Goal: Task Accomplishment & Management: Use online tool/utility

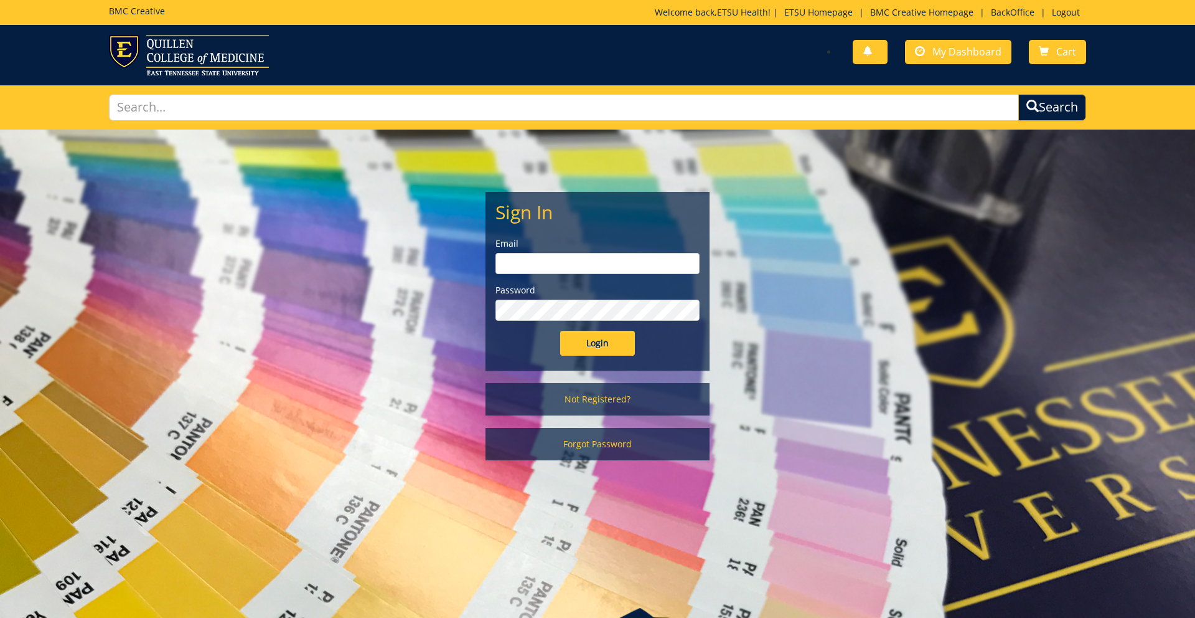
type input "[EMAIL_ADDRESS][DOMAIN_NAME]"
click at [586, 336] on input "Login" at bounding box center [597, 343] width 75 height 25
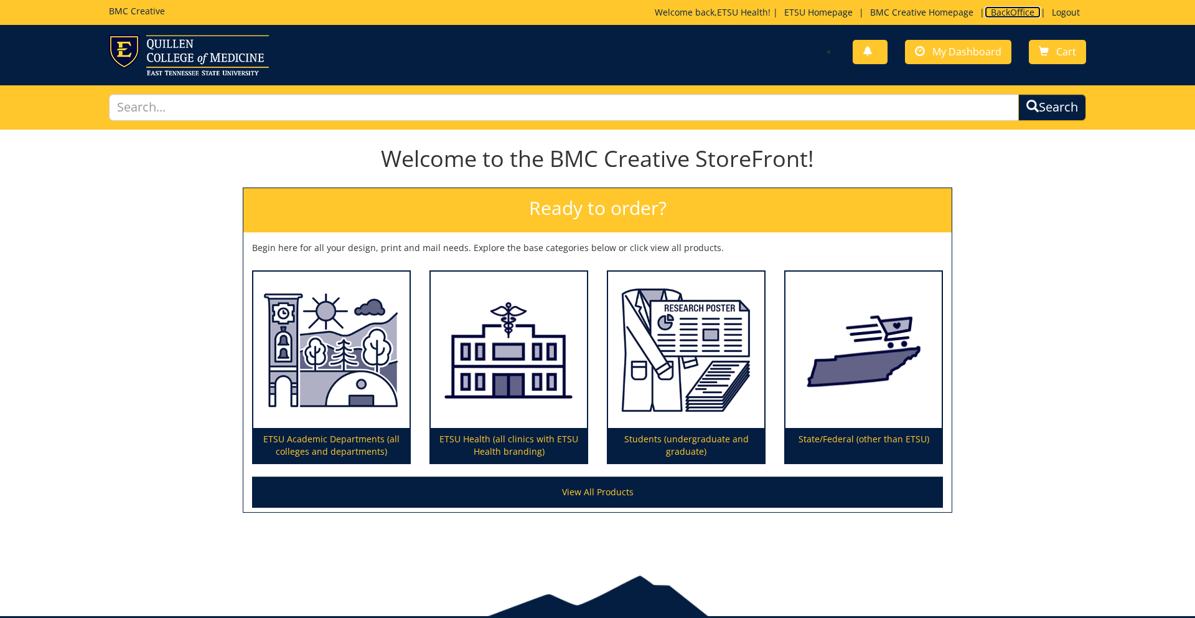
click at [998, 17] on link "BackOffice" at bounding box center [1013, 12] width 56 height 12
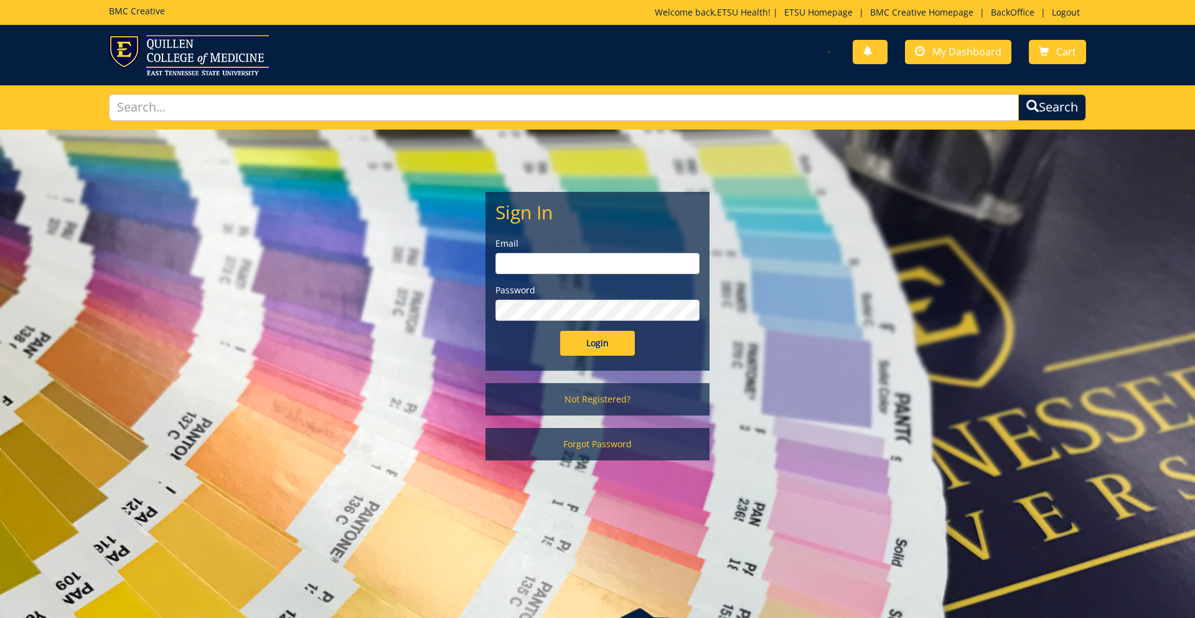
type input "[EMAIL_ADDRESS][DOMAIN_NAME]"
click at [570, 352] on input "Login" at bounding box center [597, 343] width 75 height 25
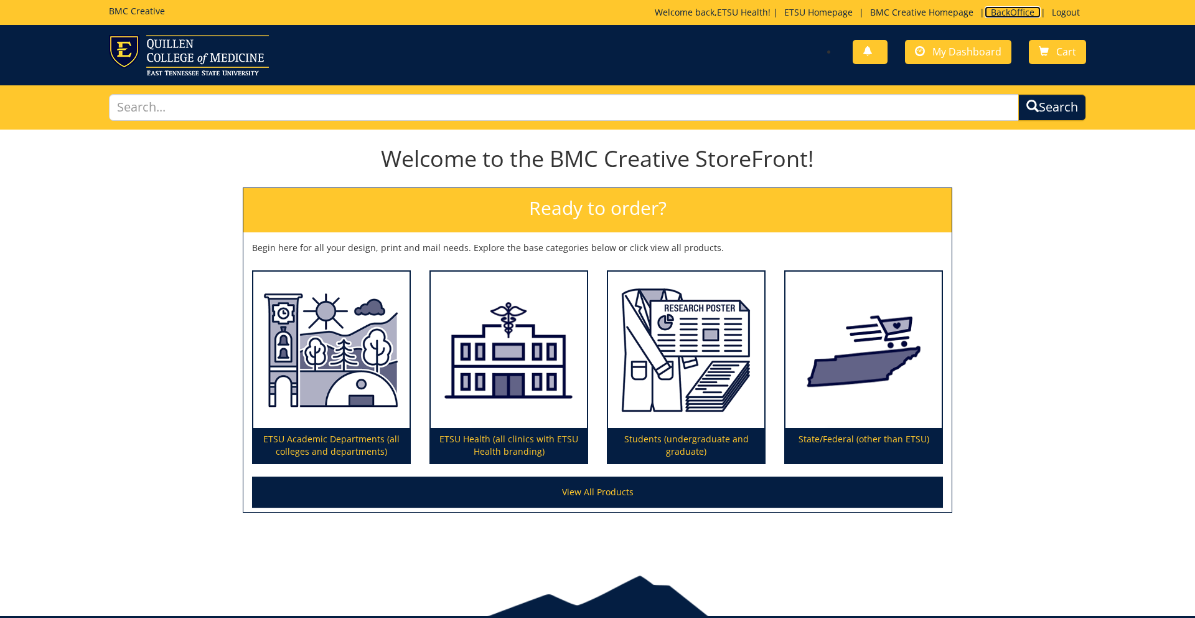
click at [986, 12] on link "BackOffice" at bounding box center [1013, 12] width 56 height 12
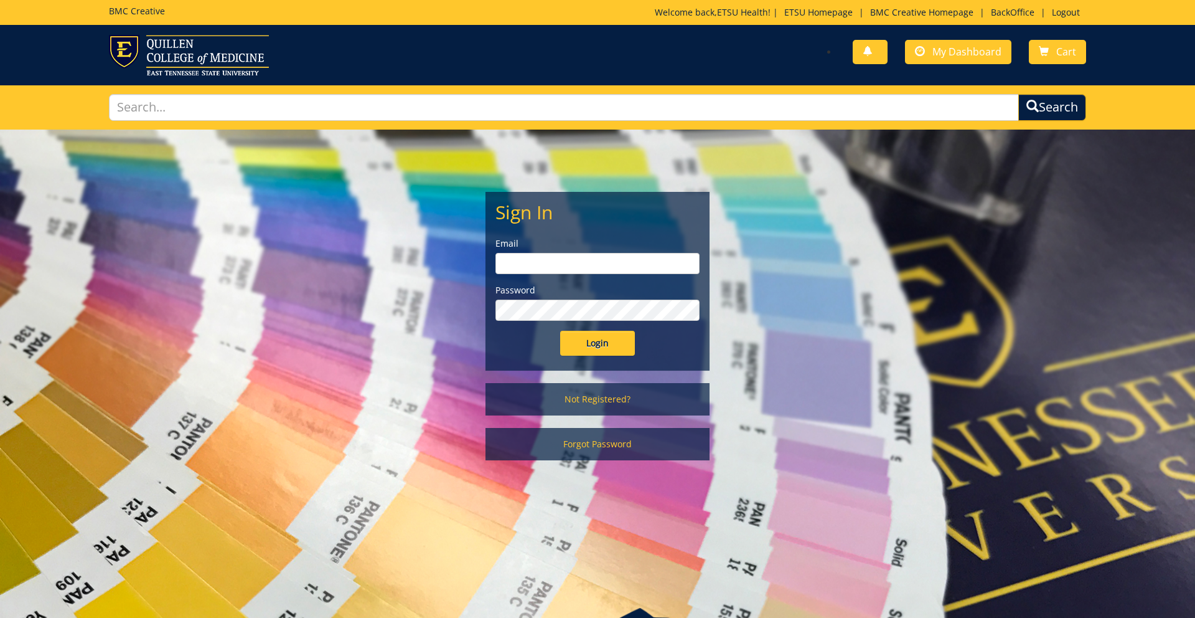
type input "etsuhealthprojects@etsu.edu"
click at [581, 348] on input "Login" at bounding box center [597, 343] width 75 height 25
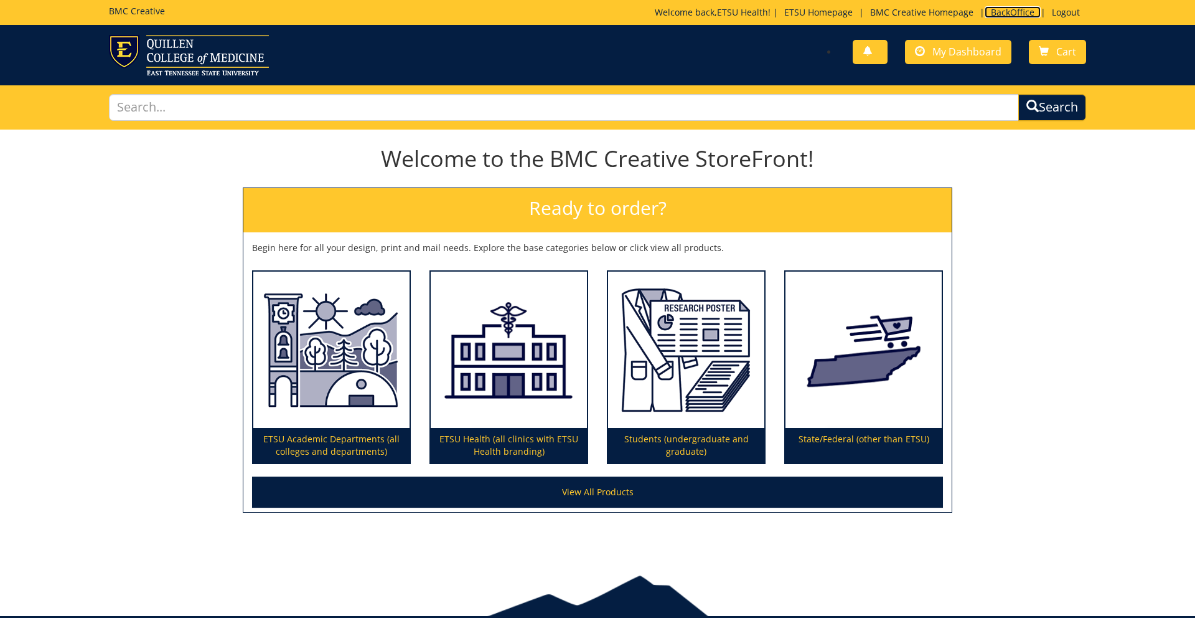
click at [1014, 15] on link "BackOffice" at bounding box center [1013, 12] width 56 height 12
